Goal: Navigation & Orientation: Find specific page/section

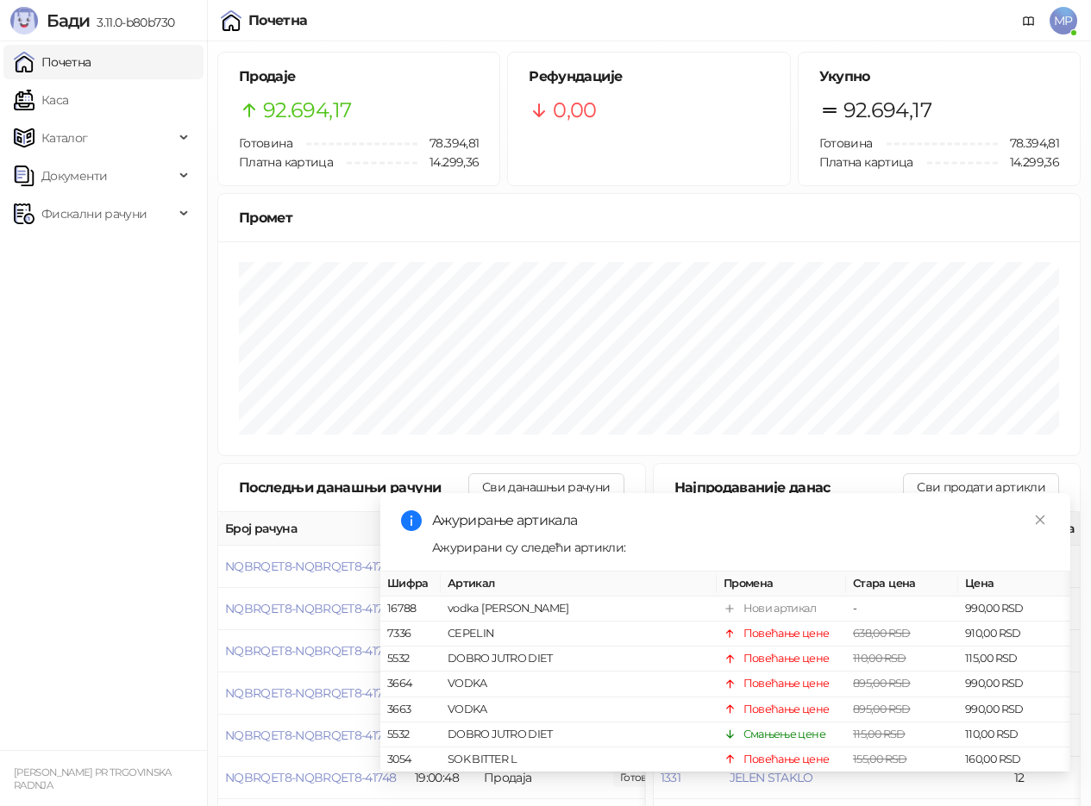
click at [68, 91] on link "Каса" at bounding box center [41, 100] width 54 height 34
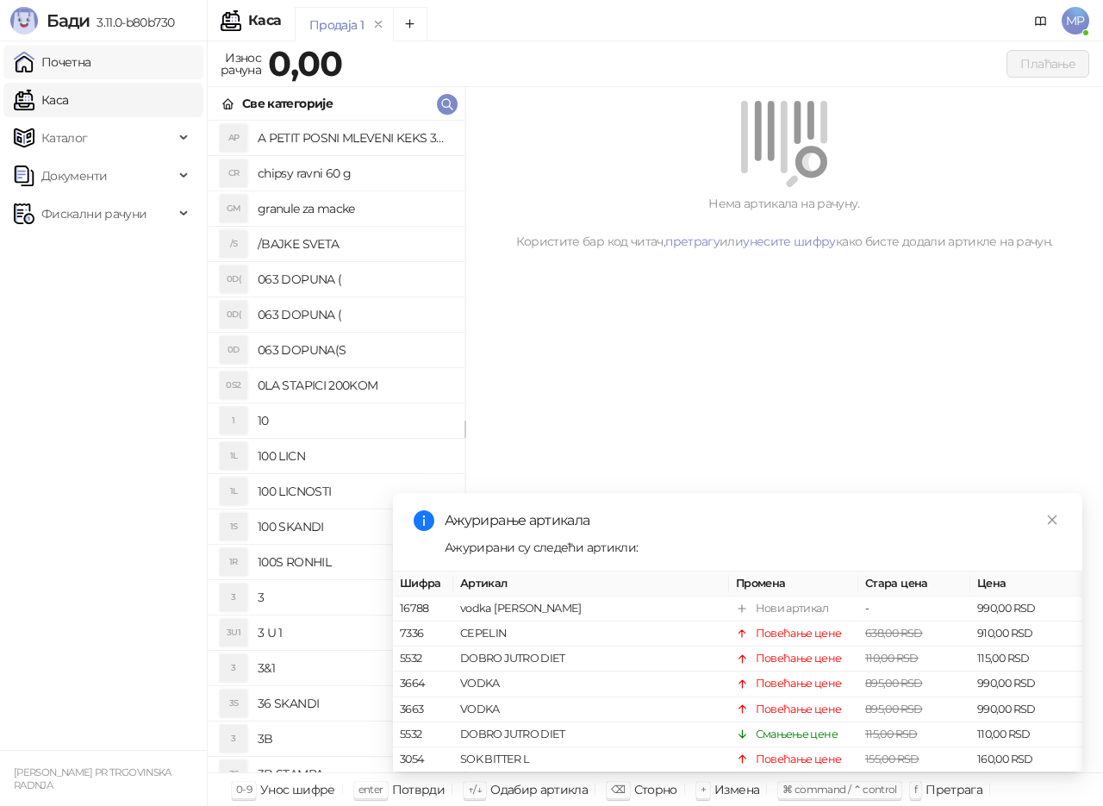
click at [91, 66] on link "Почетна" at bounding box center [53, 62] width 78 height 34
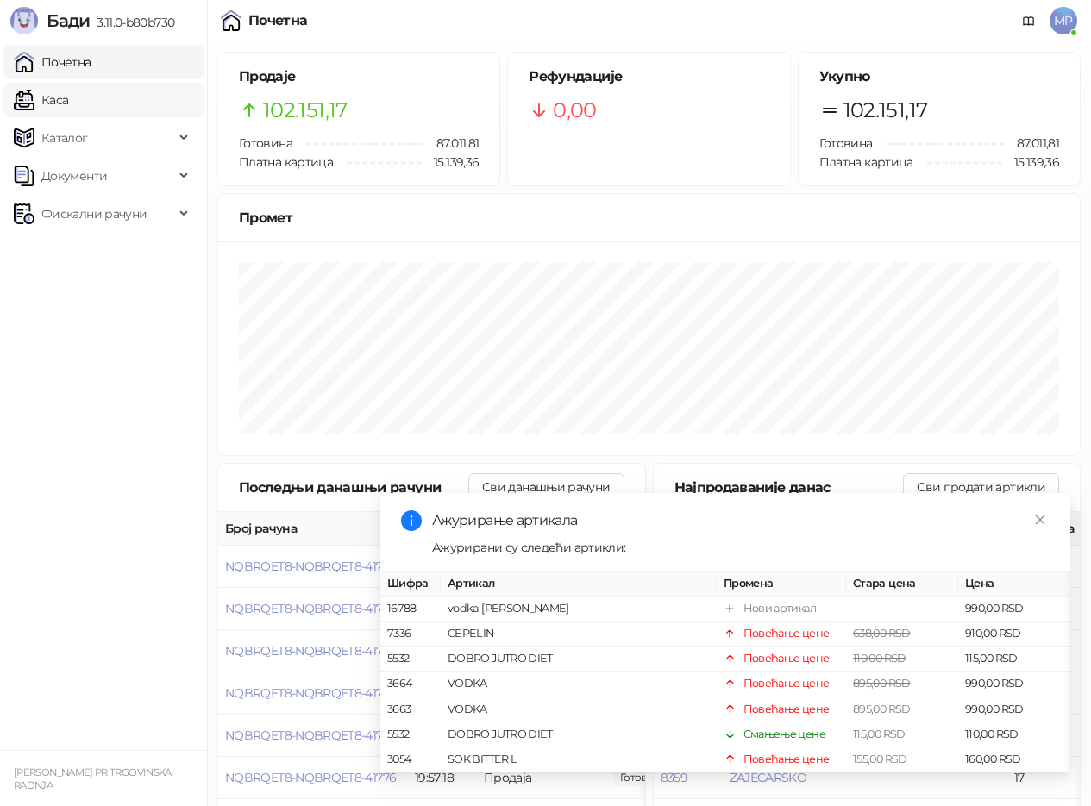
click at [68, 100] on link "Каса" at bounding box center [41, 100] width 54 height 34
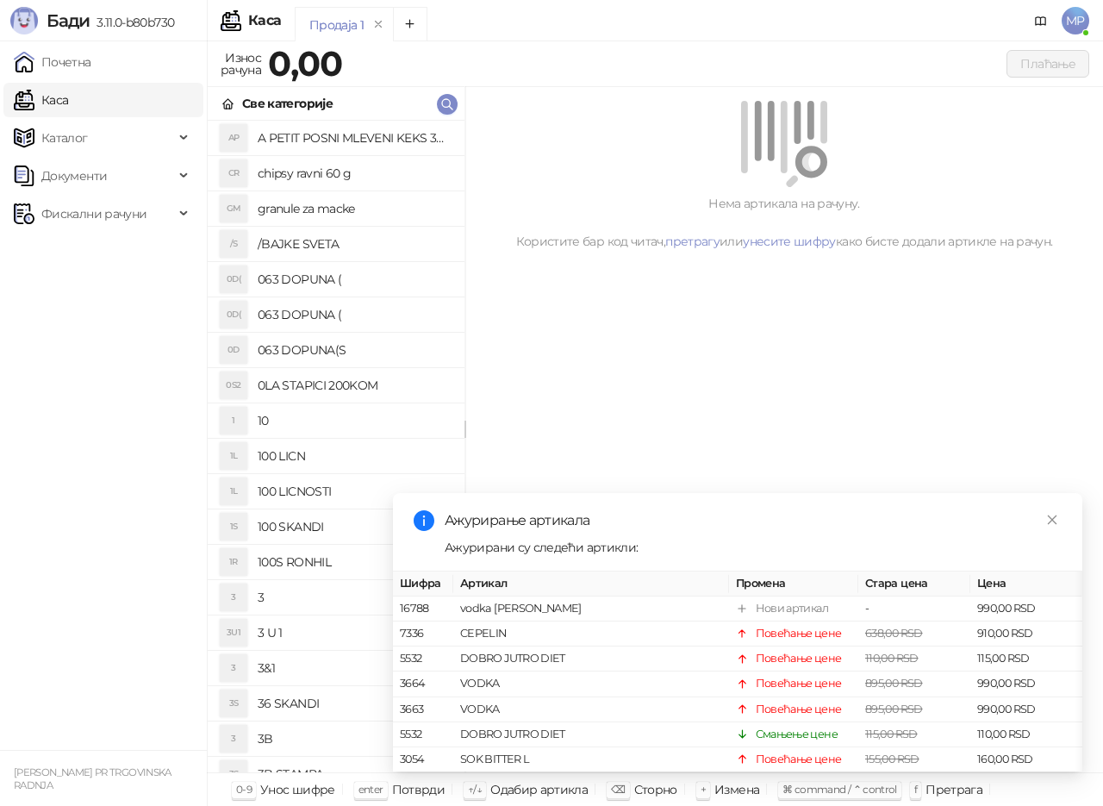
click at [68, 92] on link "Каса" at bounding box center [41, 100] width 54 height 34
click at [85, 67] on link "Почетна" at bounding box center [53, 62] width 78 height 34
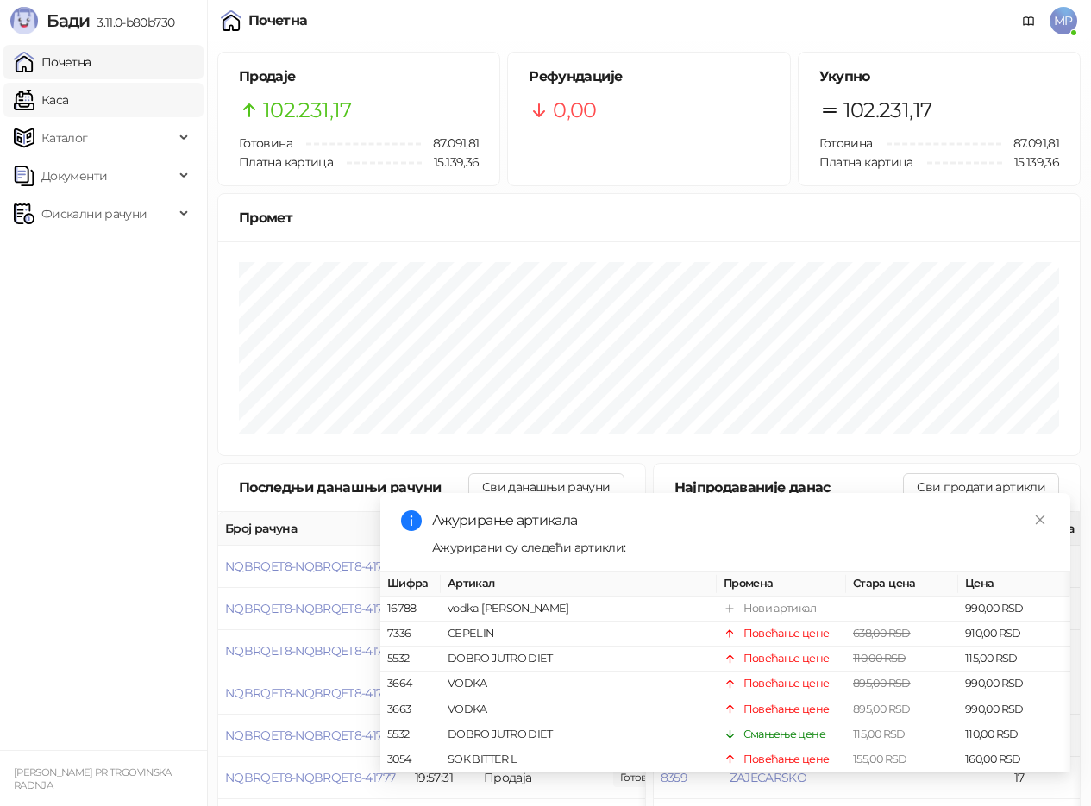
click at [68, 102] on link "Каса" at bounding box center [41, 100] width 54 height 34
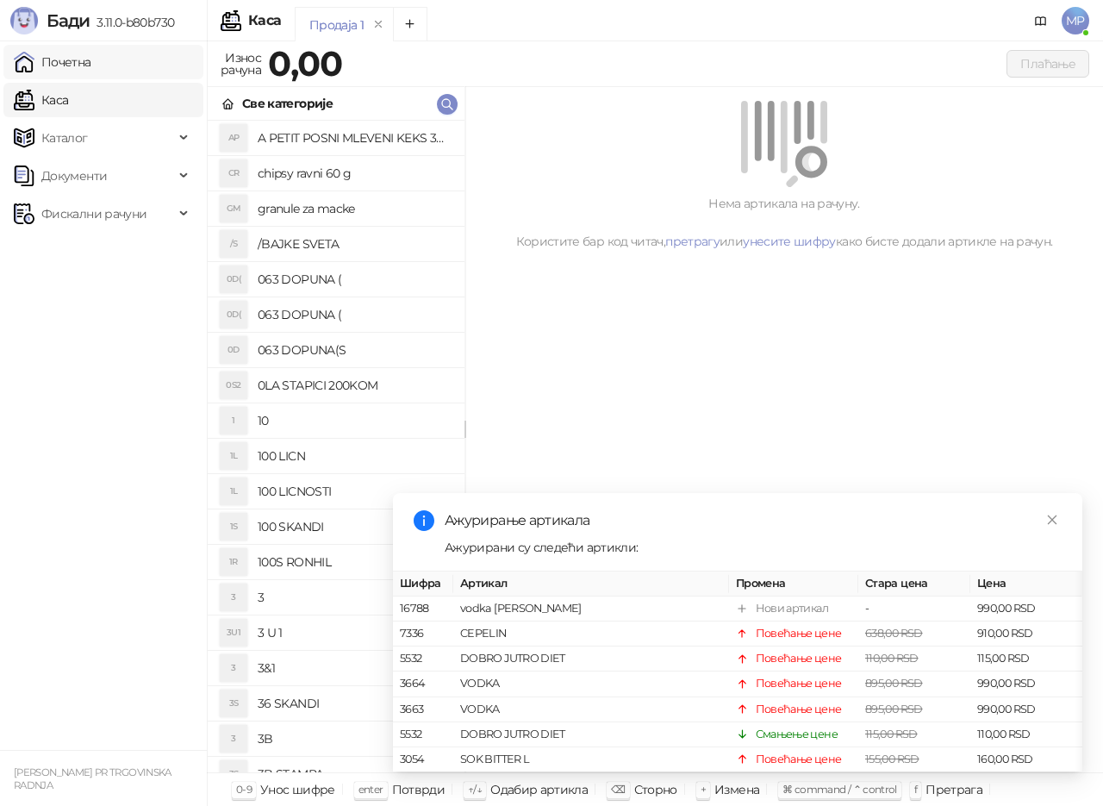
click at [84, 65] on link "Почетна" at bounding box center [53, 62] width 78 height 34
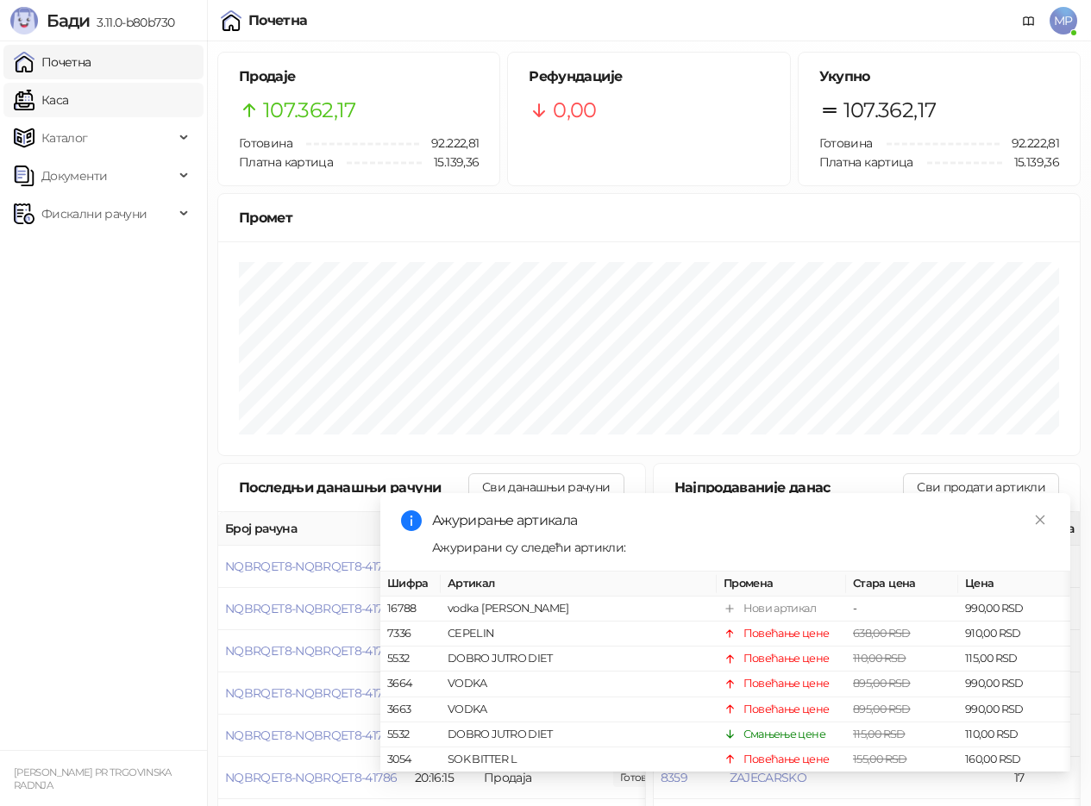
click at [68, 107] on link "Каса" at bounding box center [41, 100] width 54 height 34
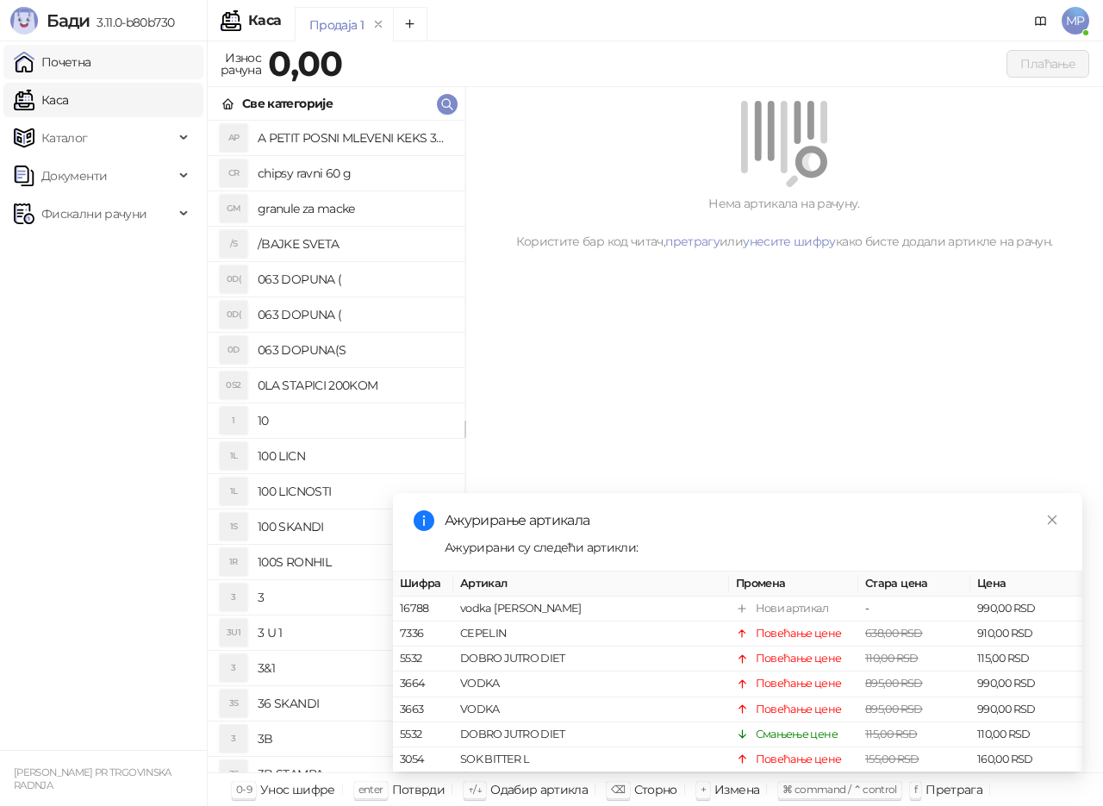
click at [91, 54] on link "Почетна" at bounding box center [53, 62] width 78 height 34
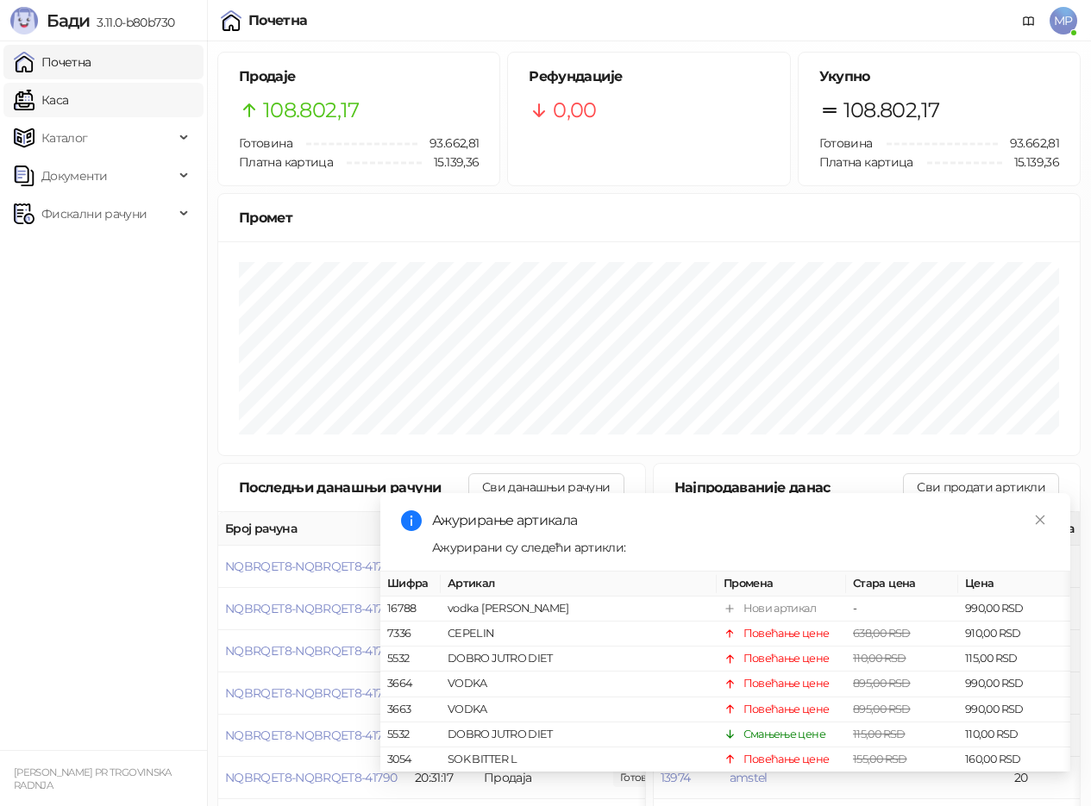
click at [68, 97] on link "Каса" at bounding box center [41, 100] width 54 height 34
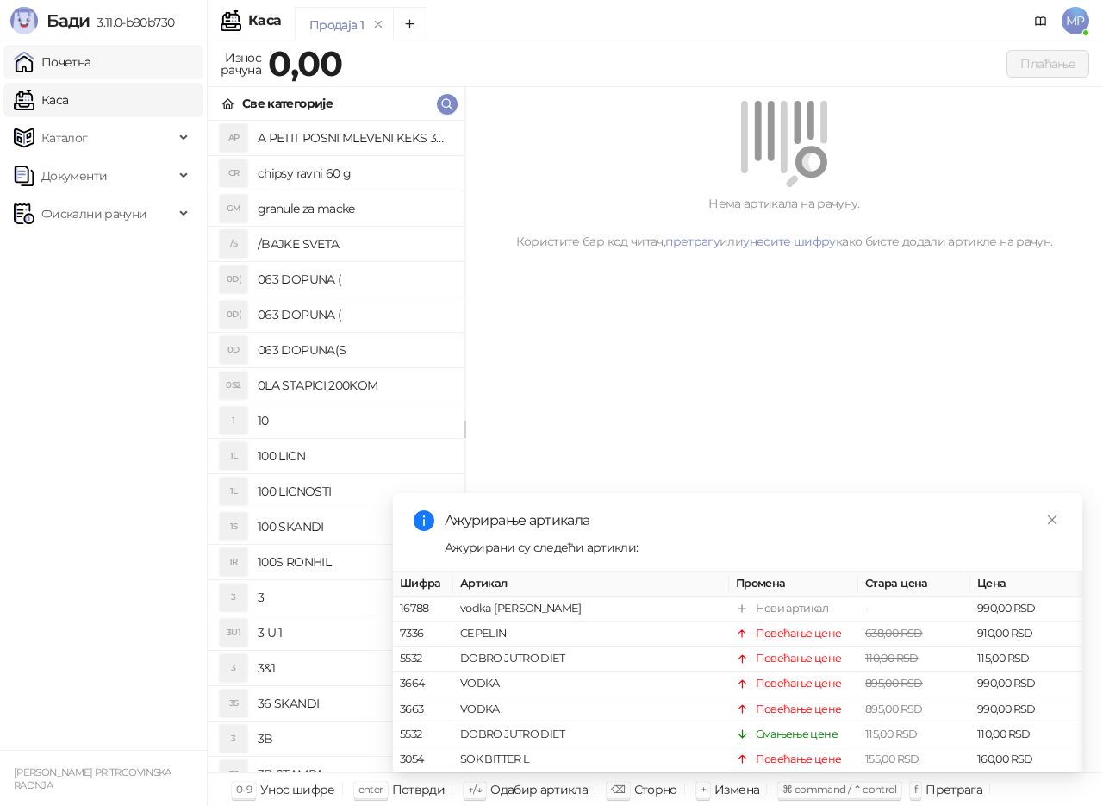
click at [91, 78] on link "Почетна" at bounding box center [53, 62] width 78 height 34
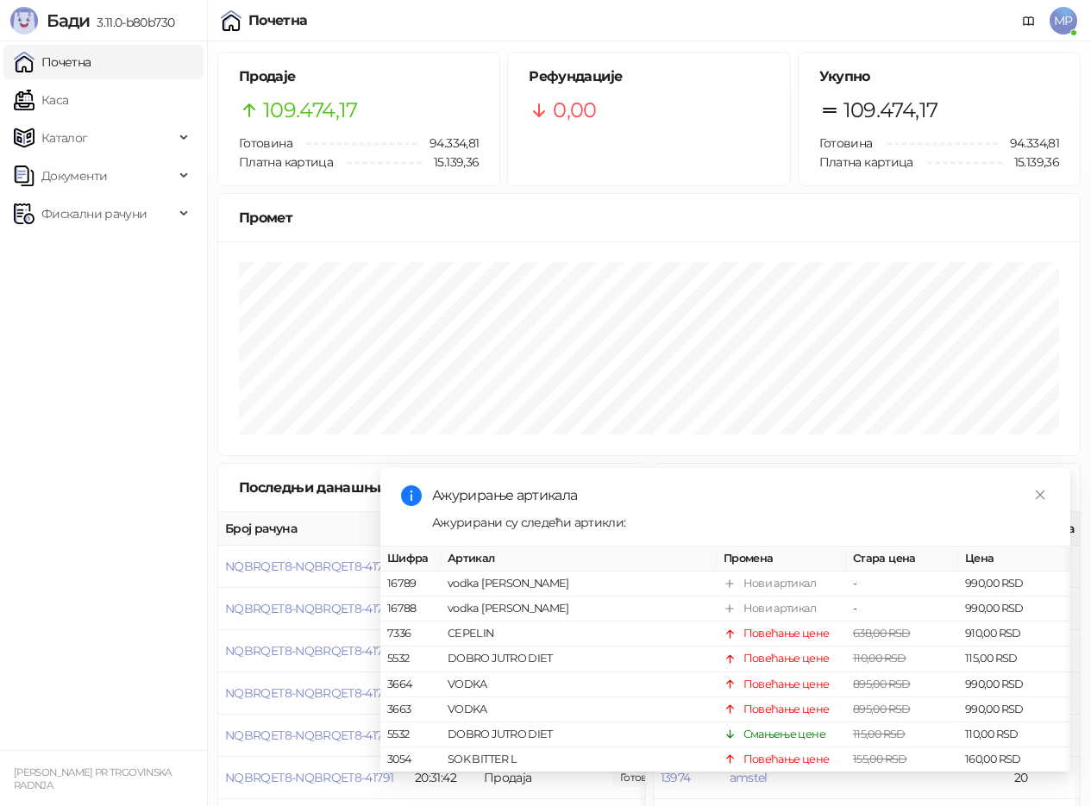
click at [91, 62] on link "Почетна" at bounding box center [53, 62] width 78 height 34
click at [88, 61] on link "Почетна" at bounding box center [53, 62] width 78 height 34
click at [66, 101] on link "Каса" at bounding box center [41, 100] width 54 height 34
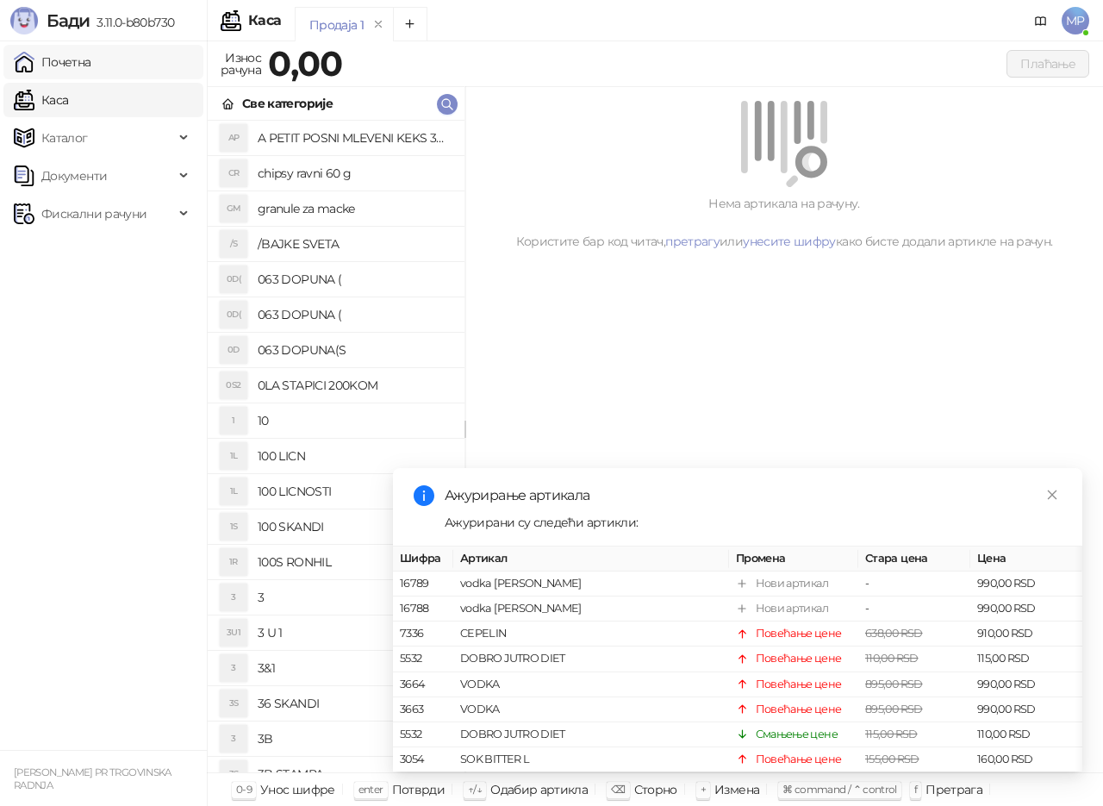
click at [79, 64] on link "Почетна" at bounding box center [53, 62] width 78 height 34
